Goal: Find contact information: Find contact information

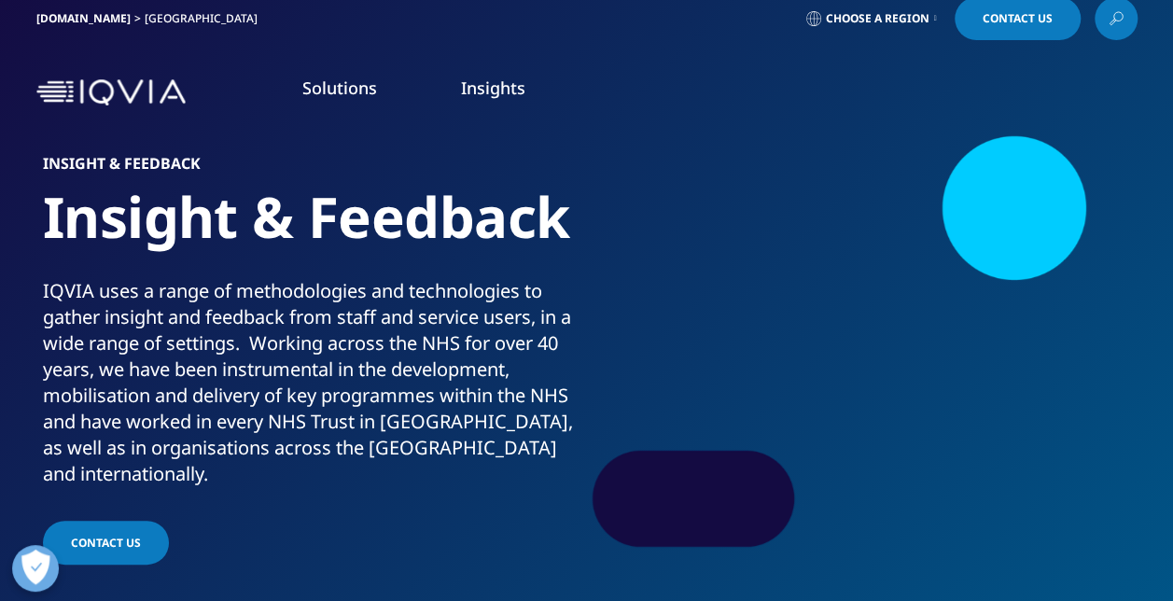
scroll to position [4, 0]
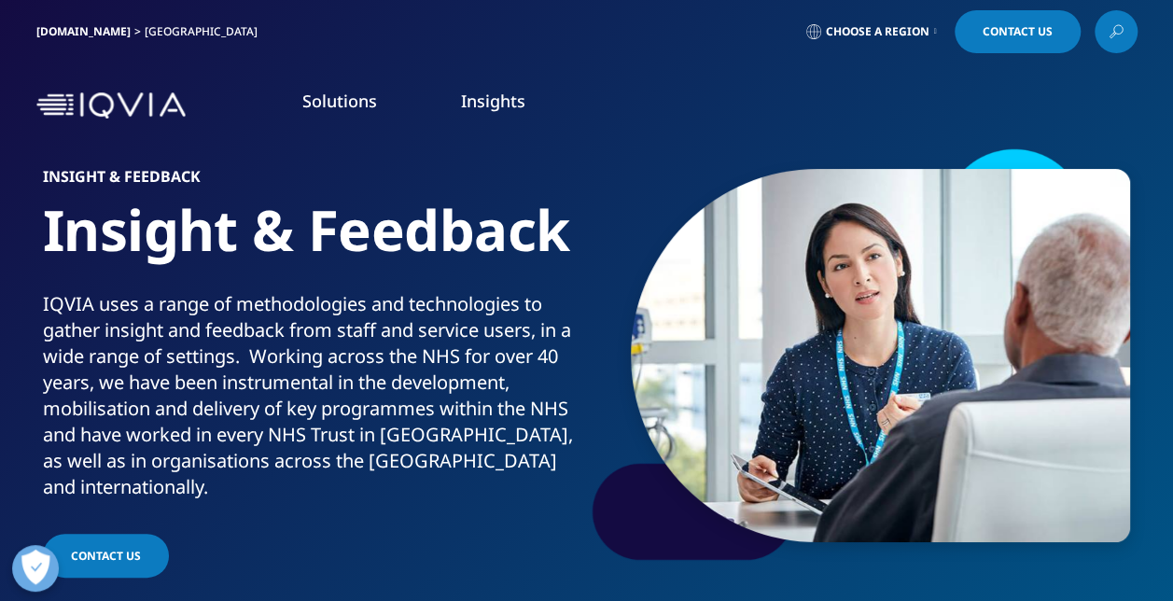
click at [1007, 35] on span "Contact Us" at bounding box center [1018, 31] width 70 height 11
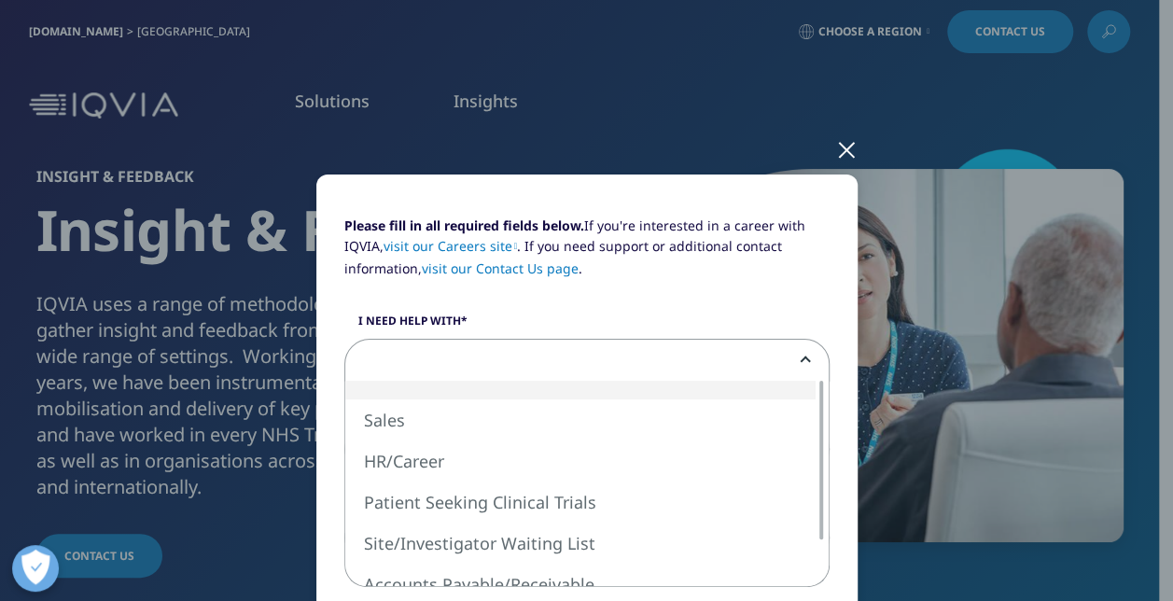
click at [651, 354] on span at bounding box center [586, 361] width 483 height 43
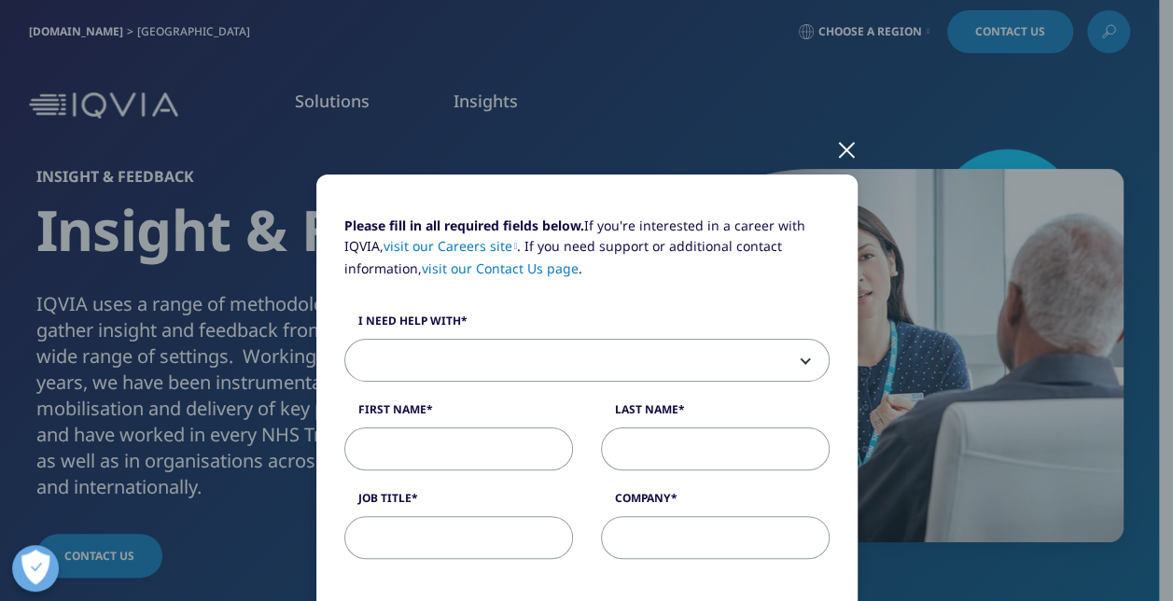
click at [836, 160] on div at bounding box center [846, 148] width 21 height 51
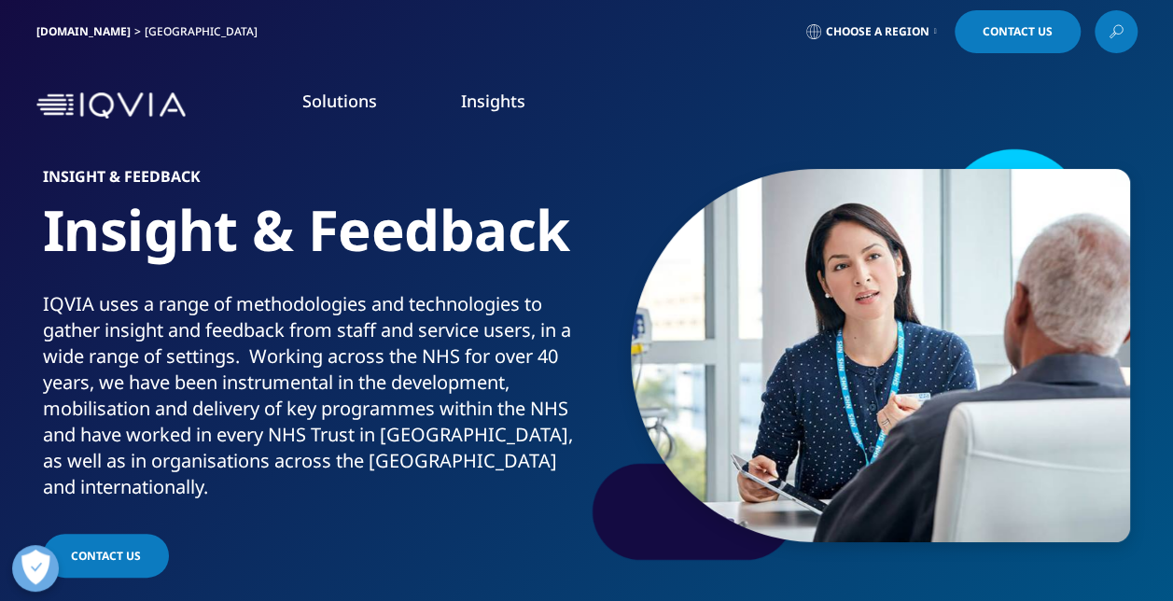
click at [913, 31] on span "Choose a Region" at bounding box center [878, 31] width 104 height 15
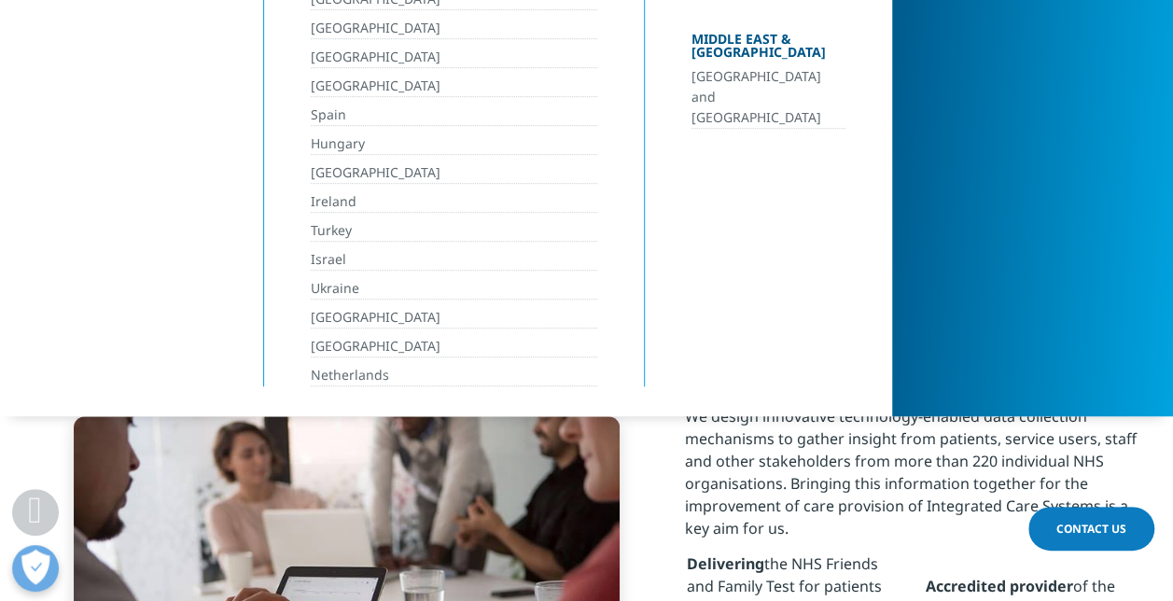
scroll to position [504, 0]
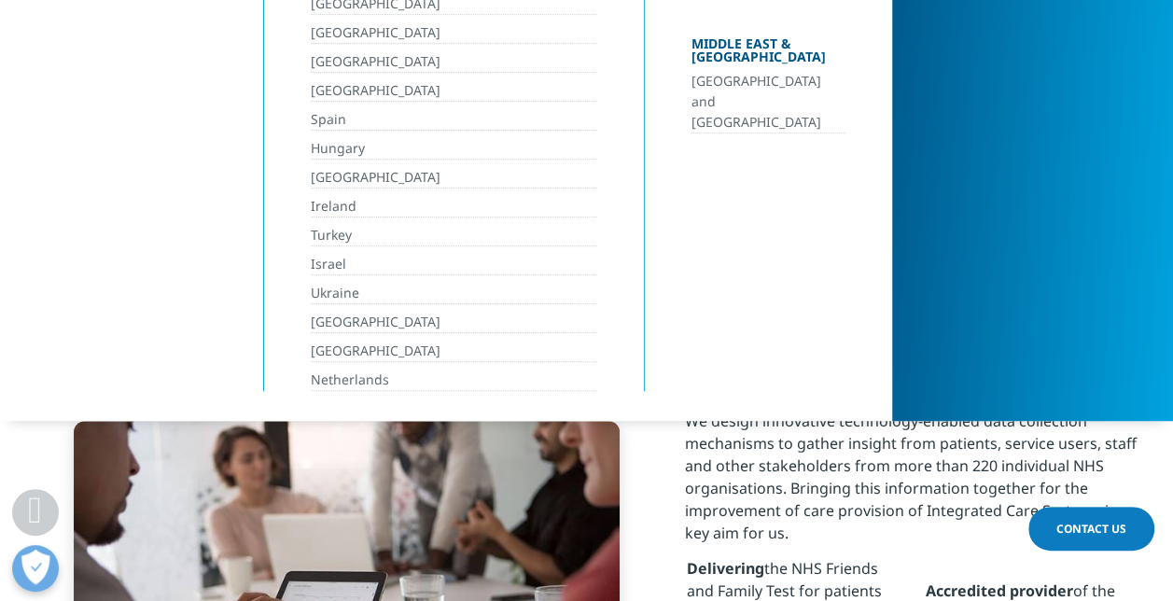
click at [366, 345] on link "[GEOGRAPHIC_DATA]" at bounding box center [454, 351] width 287 height 21
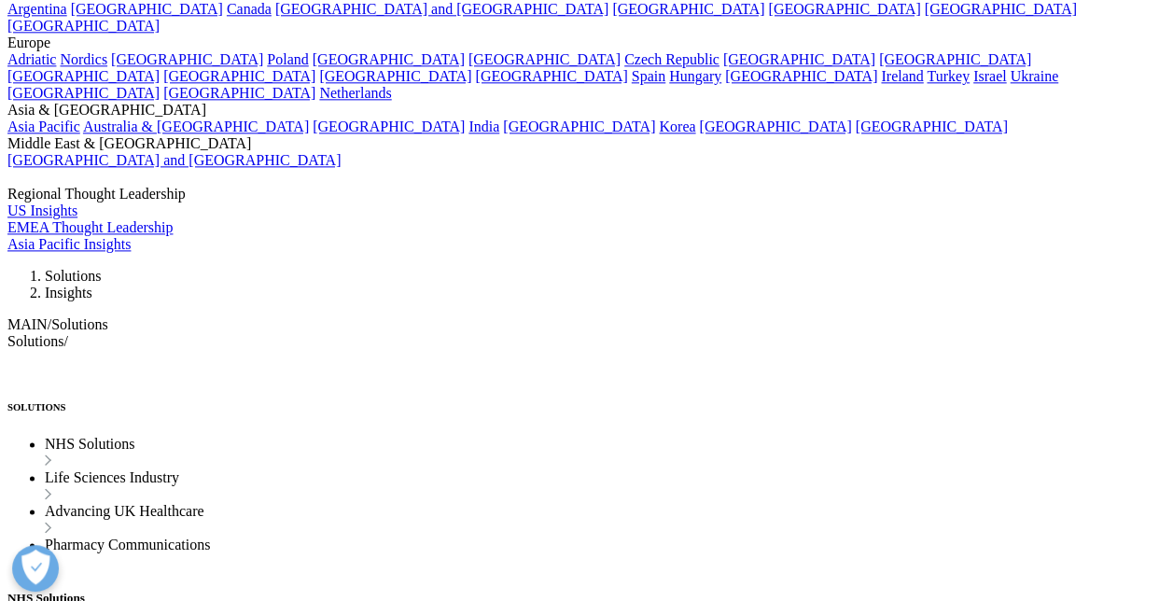
scroll to position [4625, 0]
